Goal: Task Accomplishment & Management: Use online tool/utility

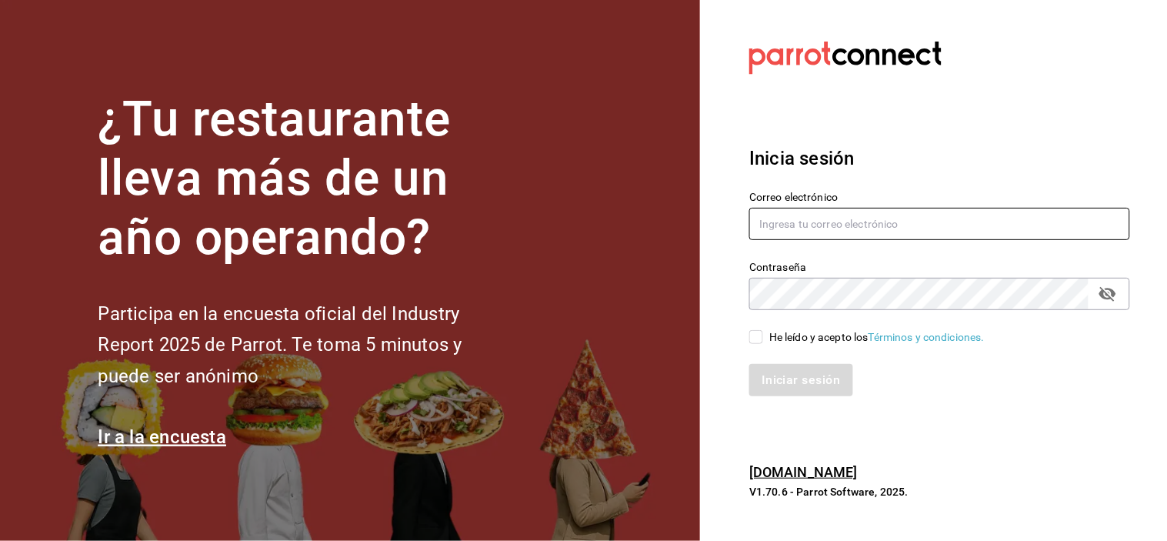
type input "[EMAIL_ADDRESS][DOMAIN_NAME]"
click at [754, 331] on input "He leído y acepto los Términos y condiciones." at bounding box center [756, 337] width 14 height 14
checkbox input "true"
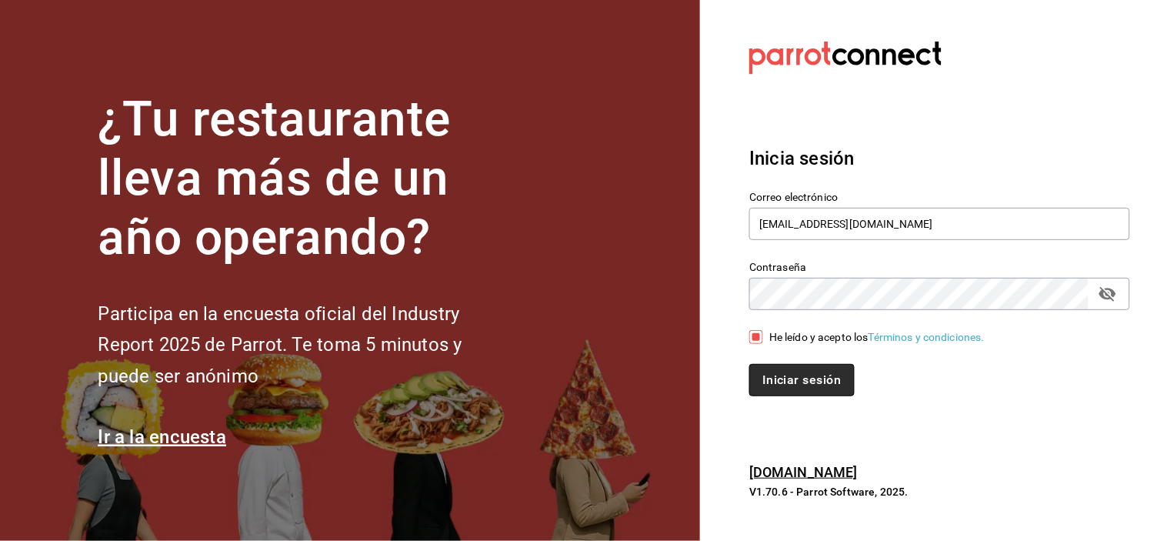
click at [793, 389] on button "Iniciar sesión" at bounding box center [801, 380] width 105 height 32
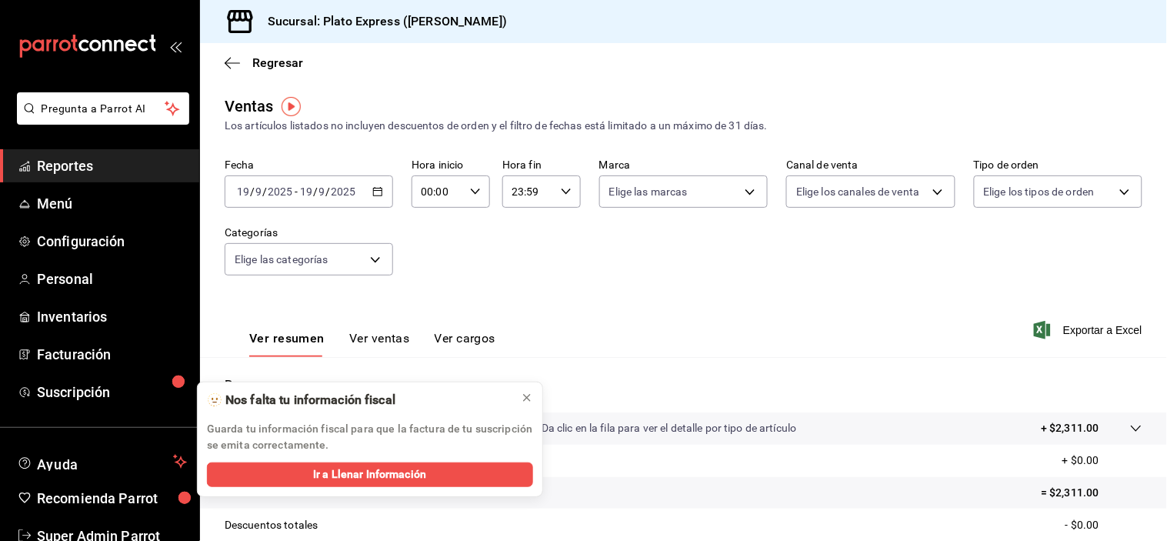
click at [1142, 1] on div "Sucursal: Plato Express ([PERSON_NAME])" at bounding box center [683, 21] width 967 height 43
click at [522, 400] on icon at bounding box center [527, 398] width 12 height 12
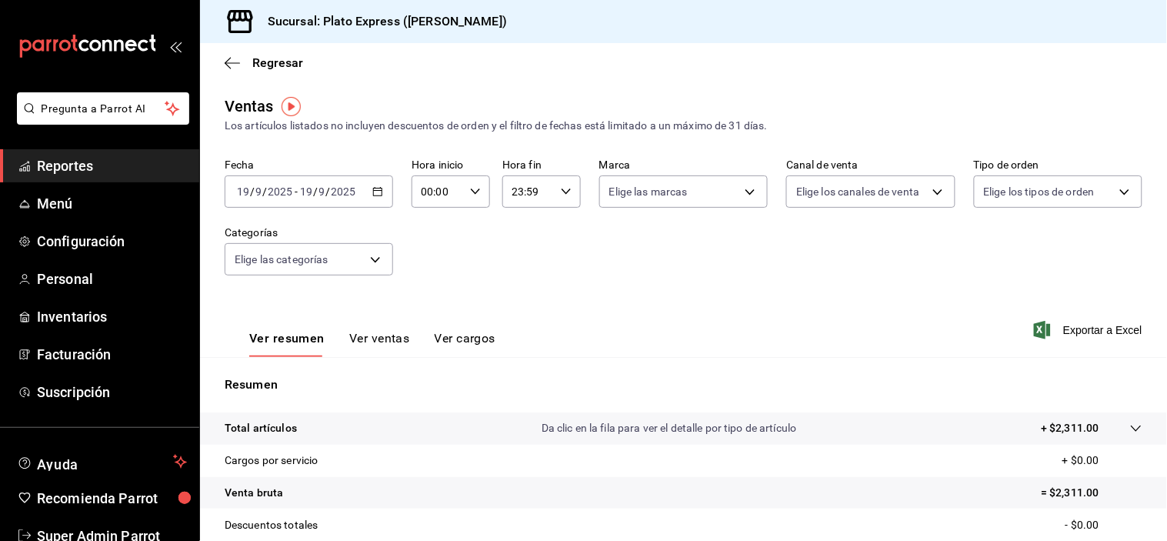
click at [479, 180] on div "00:00 Hora inicio" at bounding box center [451, 191] width 78 height 32
click at [463, 226] on span "00" at bounding box center [467, 231] width 14 height 12
click at [544, 296] on div at bounding box center [583, 270] width 1167 height 541
click at [486, 185] on div "00:00 Hora inicio" at bounding box center [451, 191] width 78 height 32
click at [427, 237] on span "00" at bounding box center [429, 231] width 14 height 12
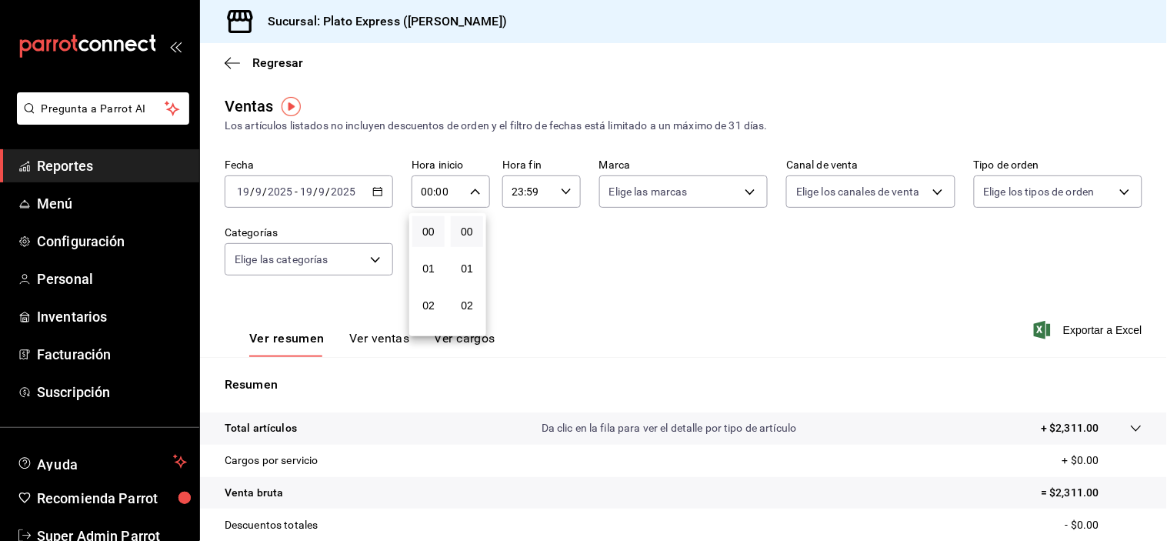
click at [681, 277] on div at bounding box center [583, 270] width 1167 height 541
click at [479, 190] on div "00:00 Hora inicio" at bounding box center [451, 191] width 78 height 32
click at [439, 229] on button "00" at bounding box center [428, 231] width 32 height 31
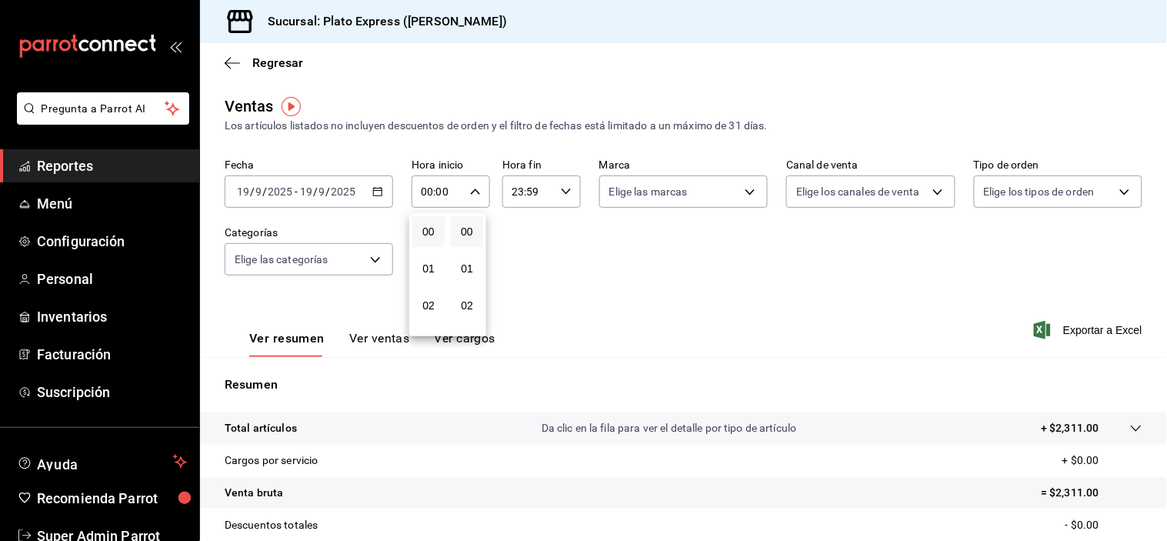
click at [439, 229] on button "00" at bounding box center [428, 231] width 32 height 31
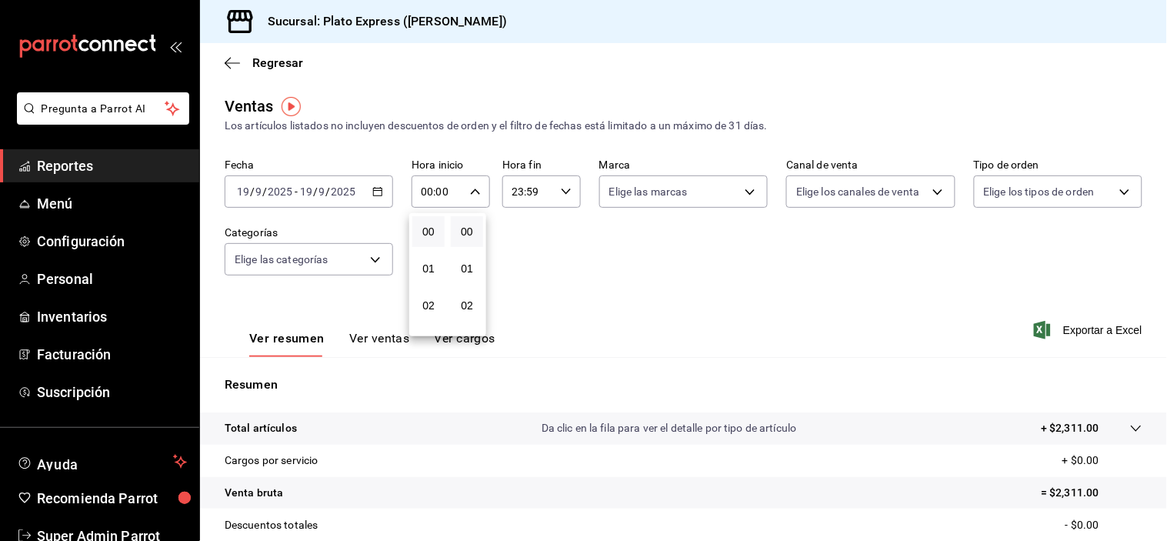
click at [439, 229] on button "00" at bounding box center [428, 231] width 32 height 31
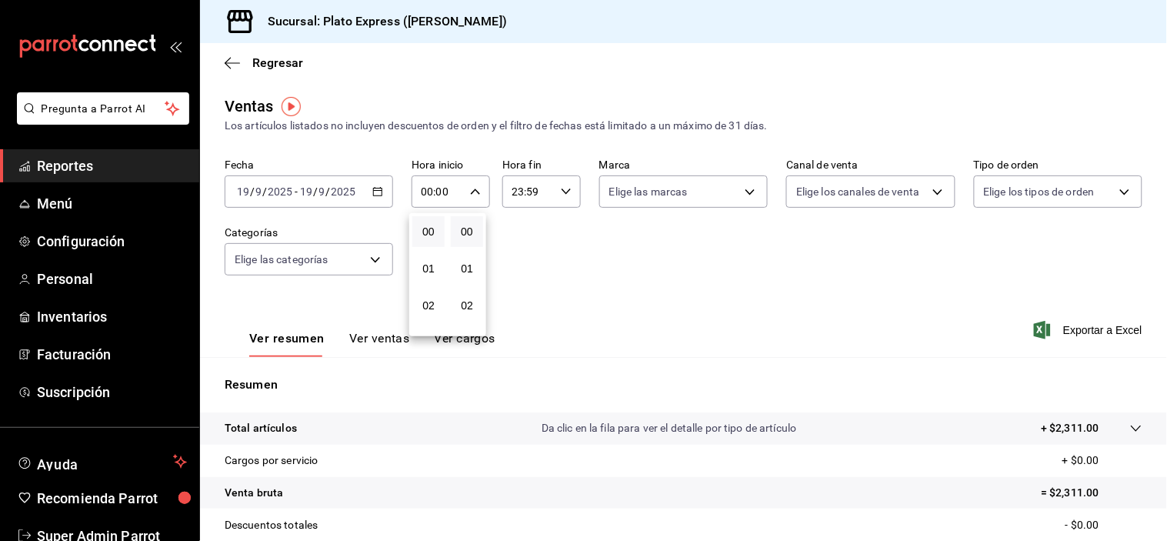
click at [439, 229] on button "00" at bounding box center [428, 231] width 32 height 31
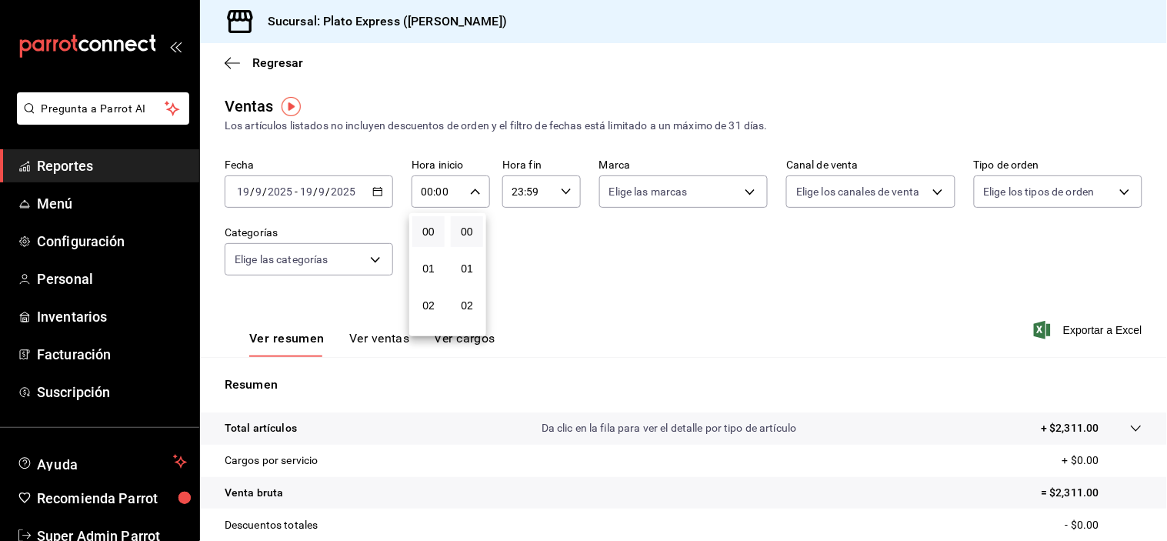
click at [439, 229] on button "00" at bounding box center [428, 231] width 32 height 31
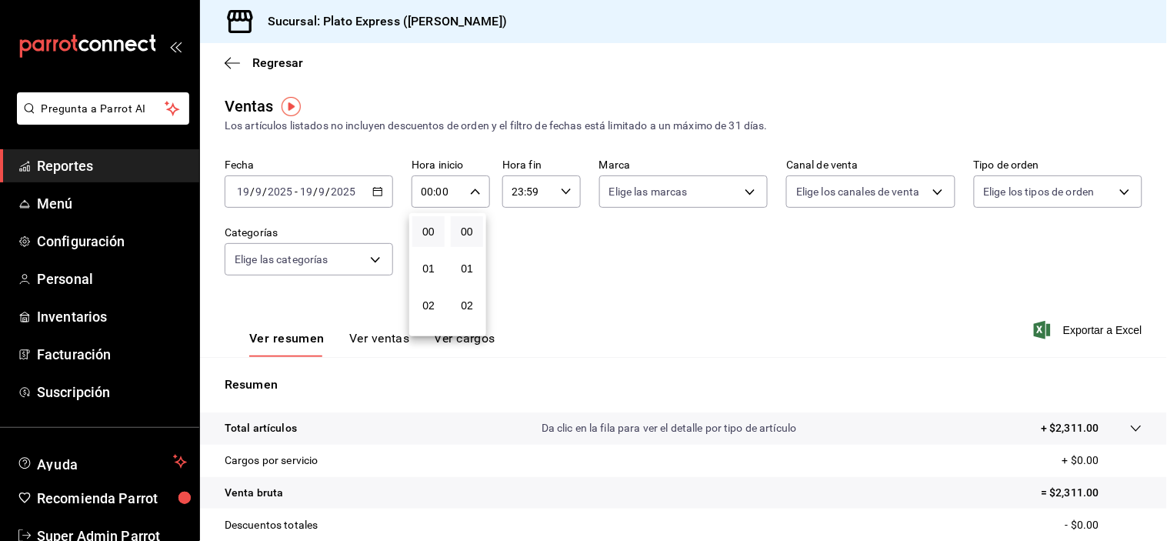
click at [439, 229] on button "00" at bounding box center [428, 231] width 32 height 31
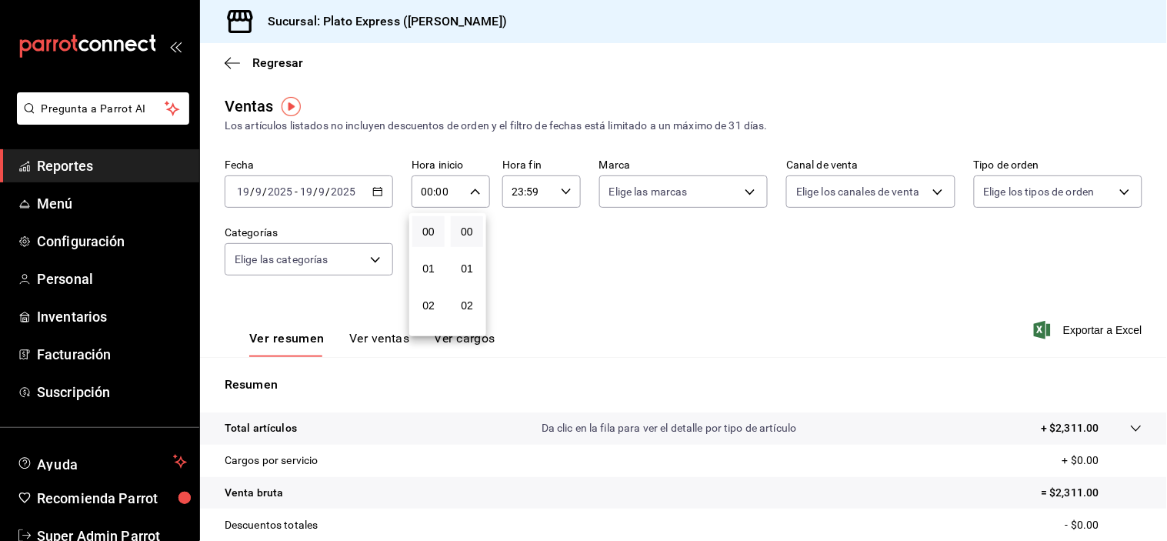
click at [439, 229] on button "00" at bounding box center [428, 231] width 32 height 31
